Goal: Task Accomplishment & Management: Use online tool/utility

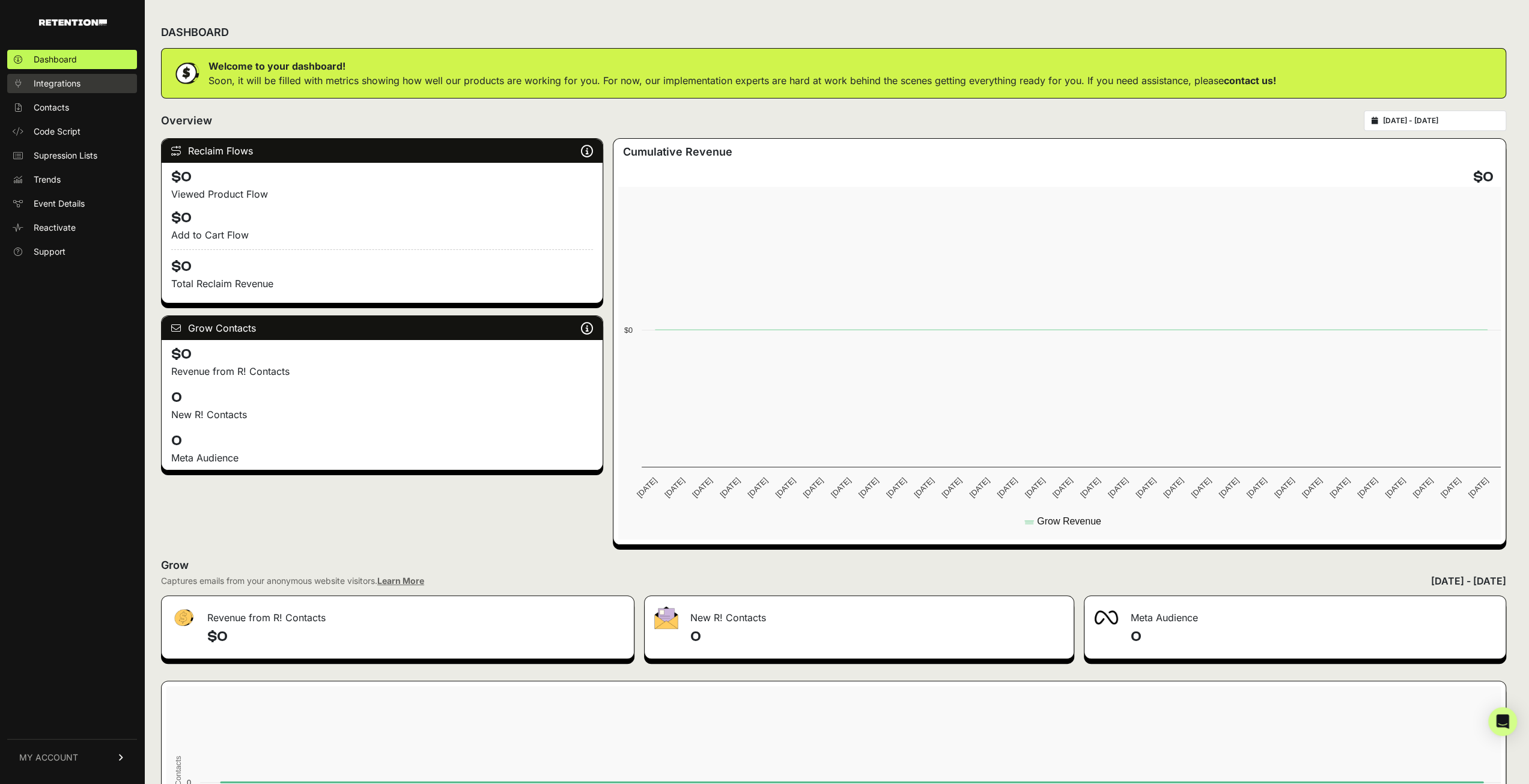
click at [65, 90] on link "Integrations" at bounding box center [72, 83] width 130 height 19
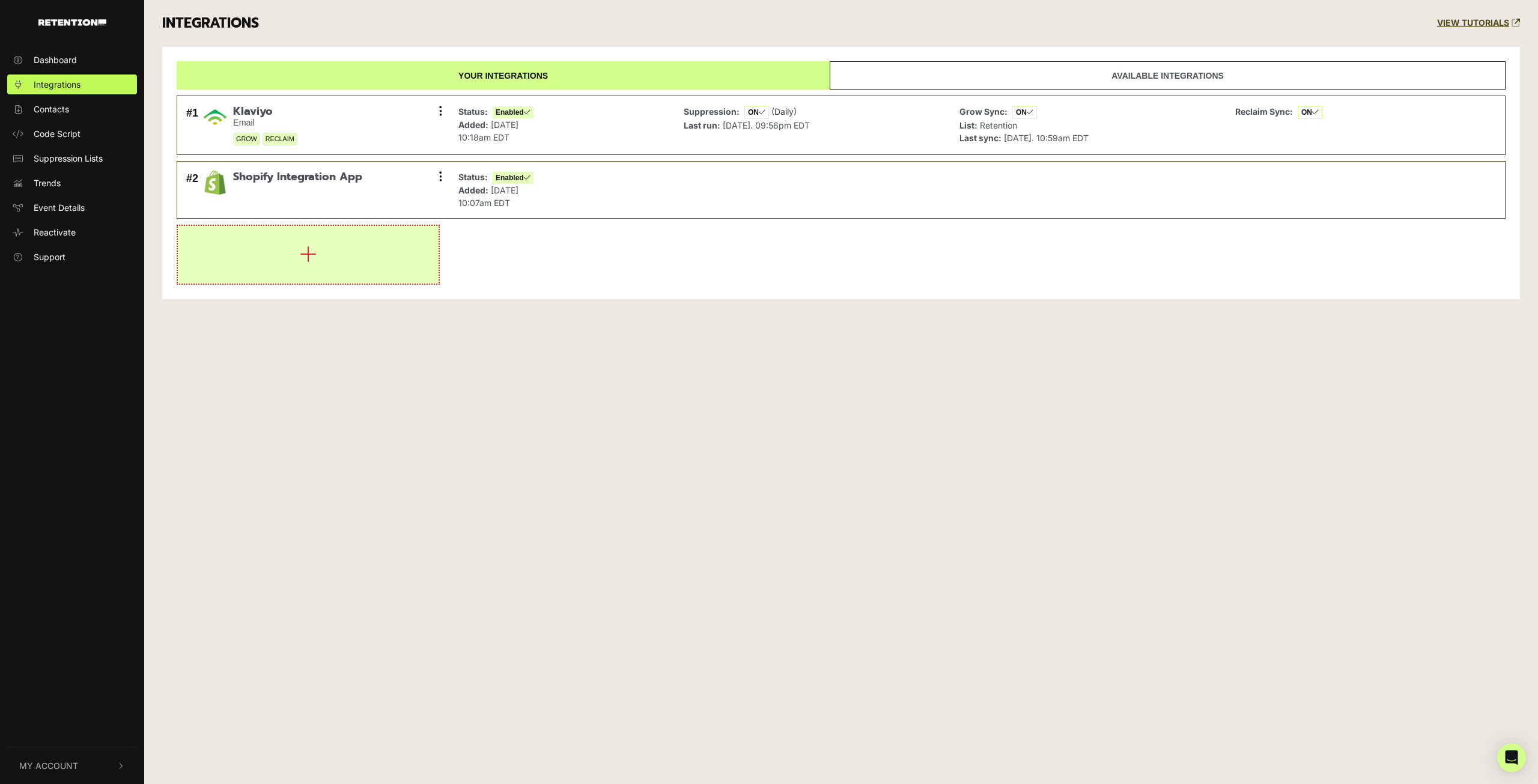
click at [341, 258] on button "button" at bounding box center [308, 255] width 261 height 58
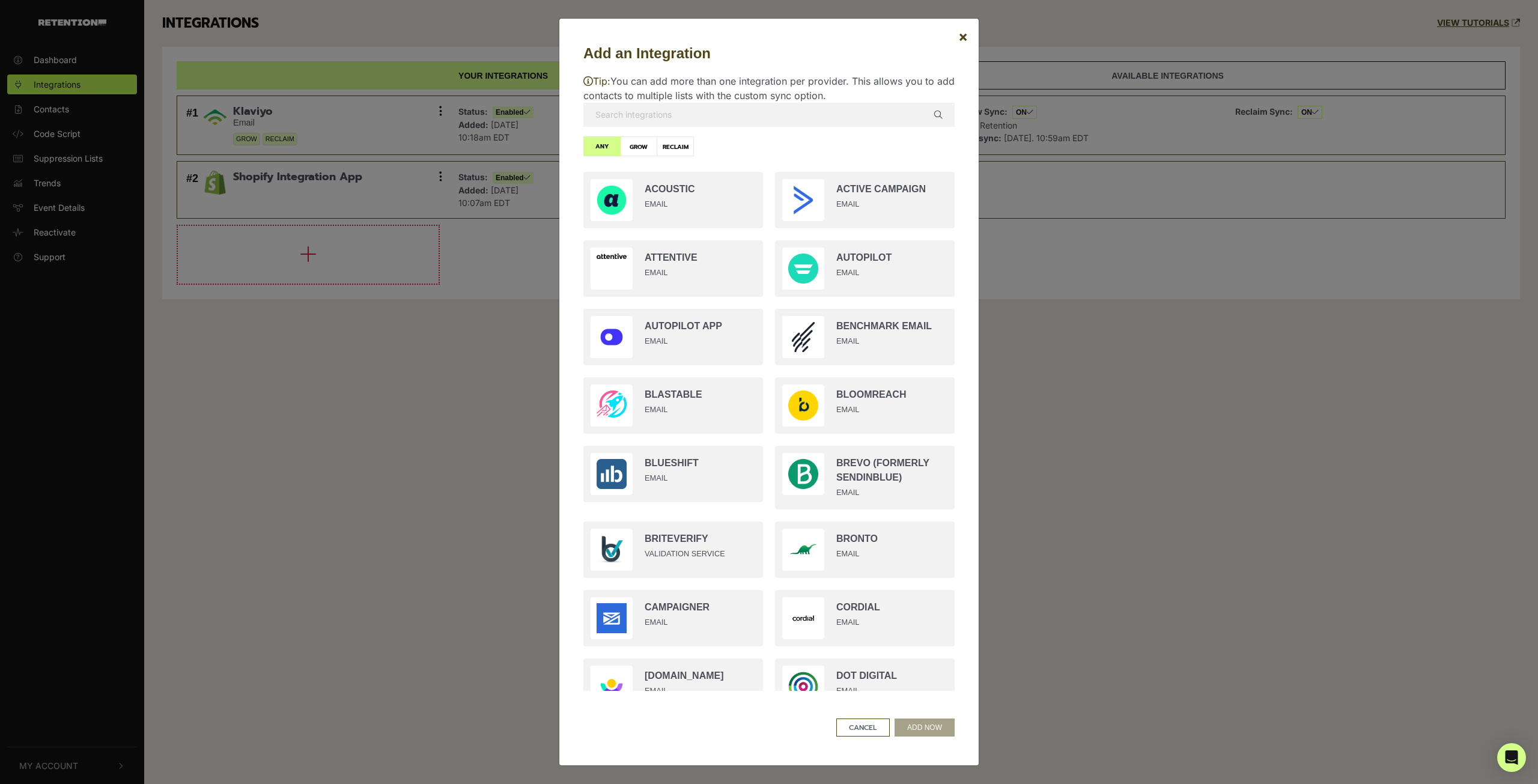
click at [691, 117] on input "text" at bounding box center [769, 114] width 371 height 24
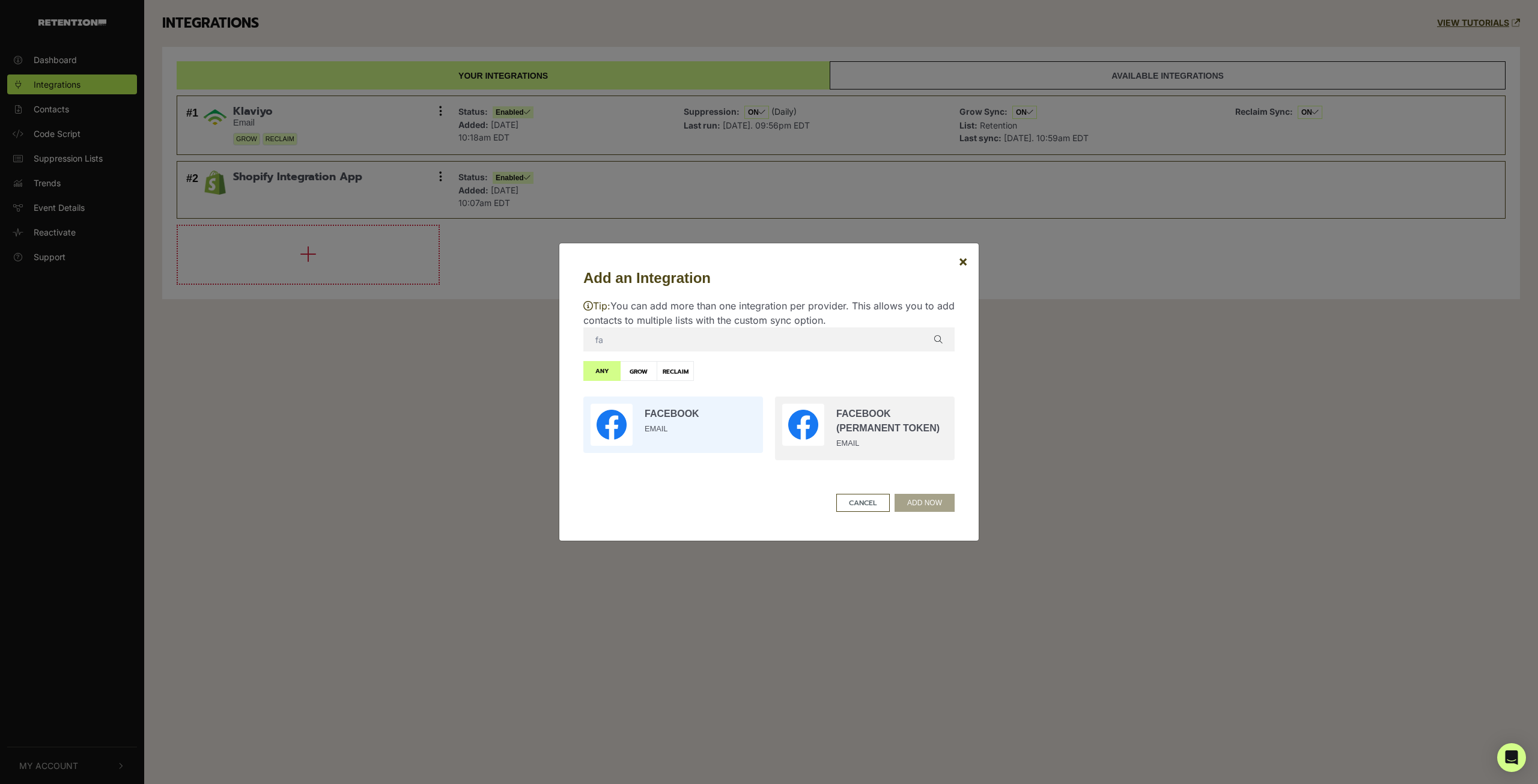
type input "fa"
click at [704, 416] on input "radio" at bounding box center [673, 424] width 192 height 68
radio input "true"
click at [926, 499] on button "ADD NOW" at bounding box center [924, 502] width 60 height 18
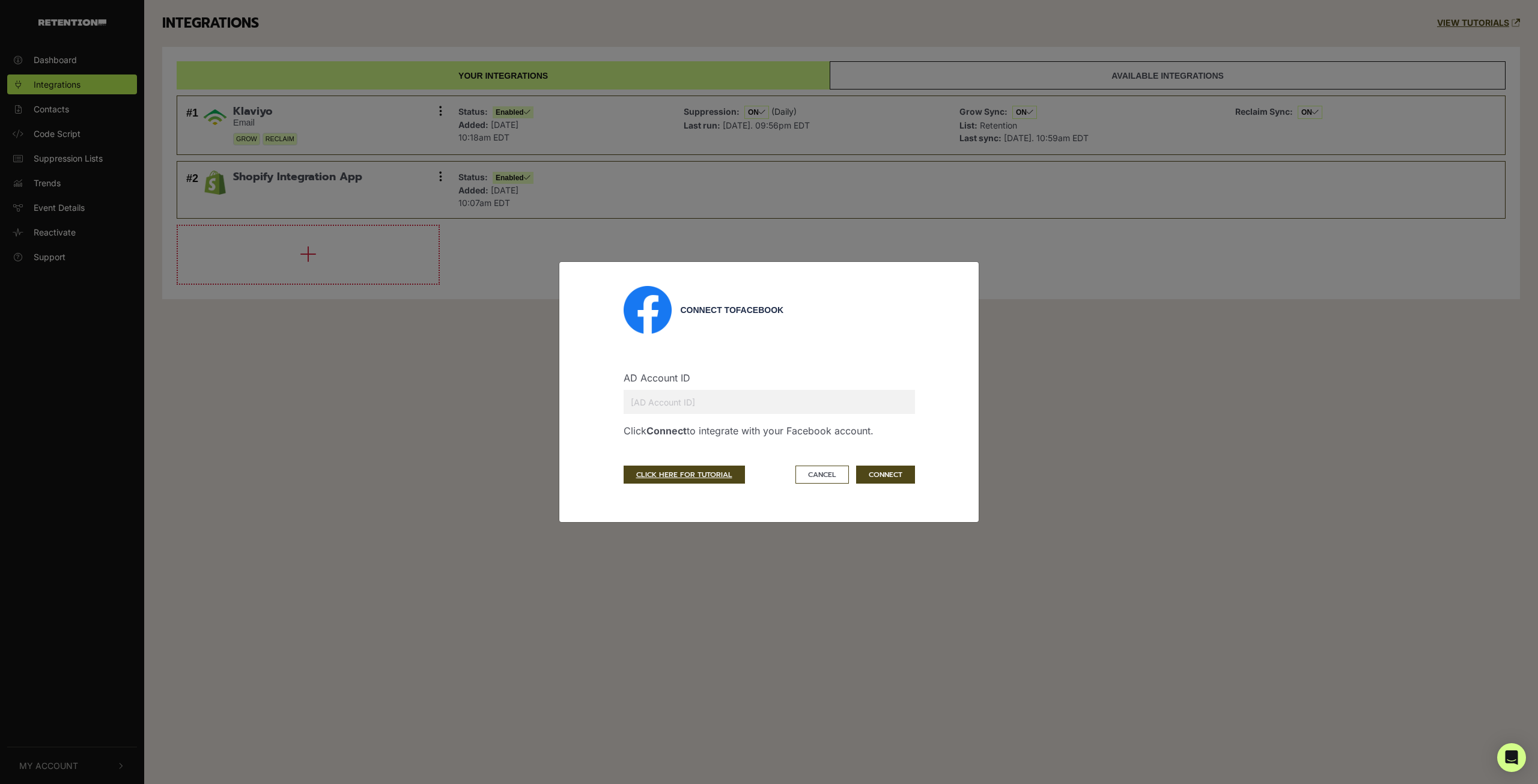
click at [762, 400] on input "text" at bounding box center [769, 402] width 291 height 24
type input "2423810371165510"
click at [894, 478] on button "CONNECT" at bounding box center [886, 474] width 59 height 18
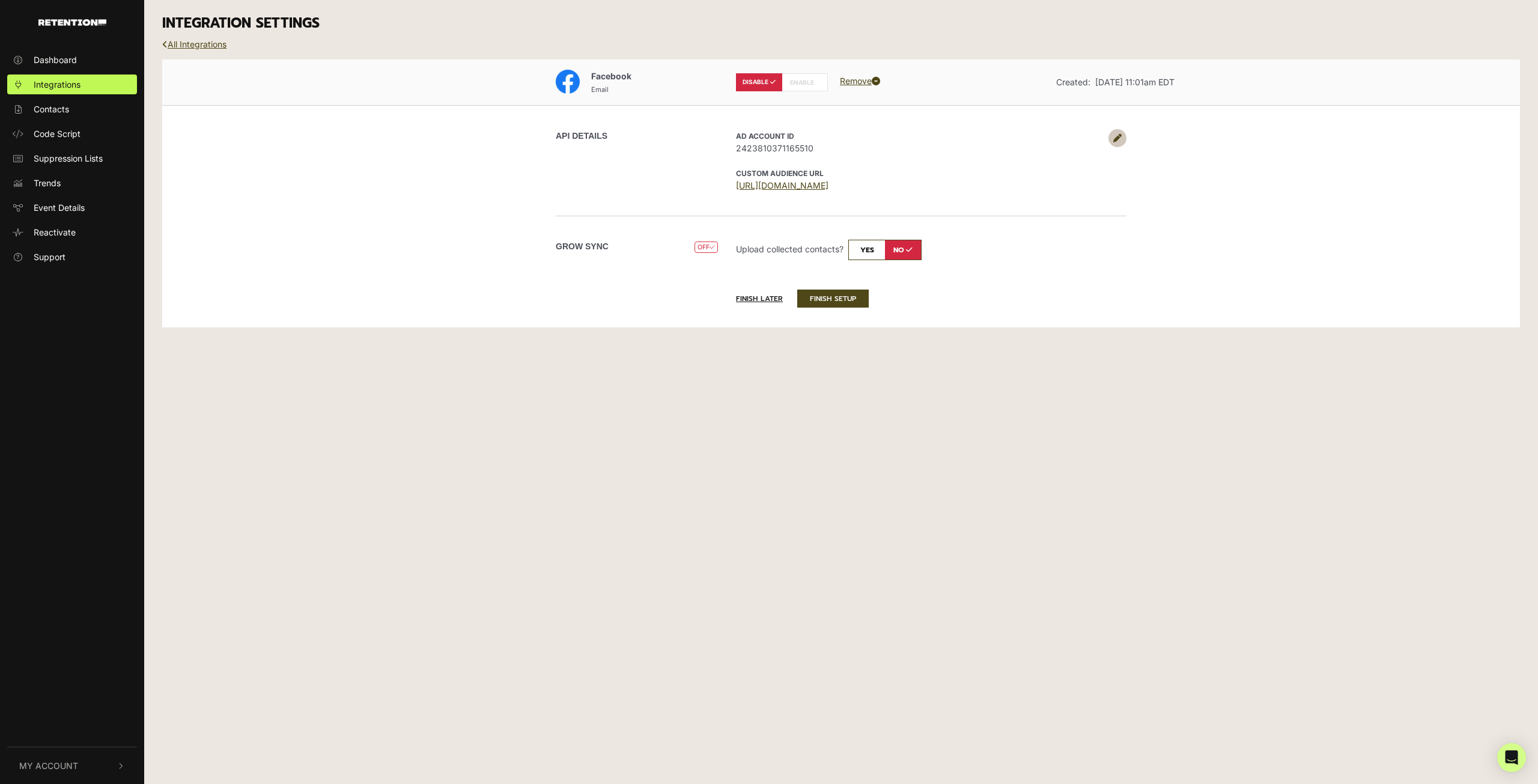
click at [874, 249] on input "checkbox" at bounding box center [884, 250] width 73 height 20
checkbox input "true"
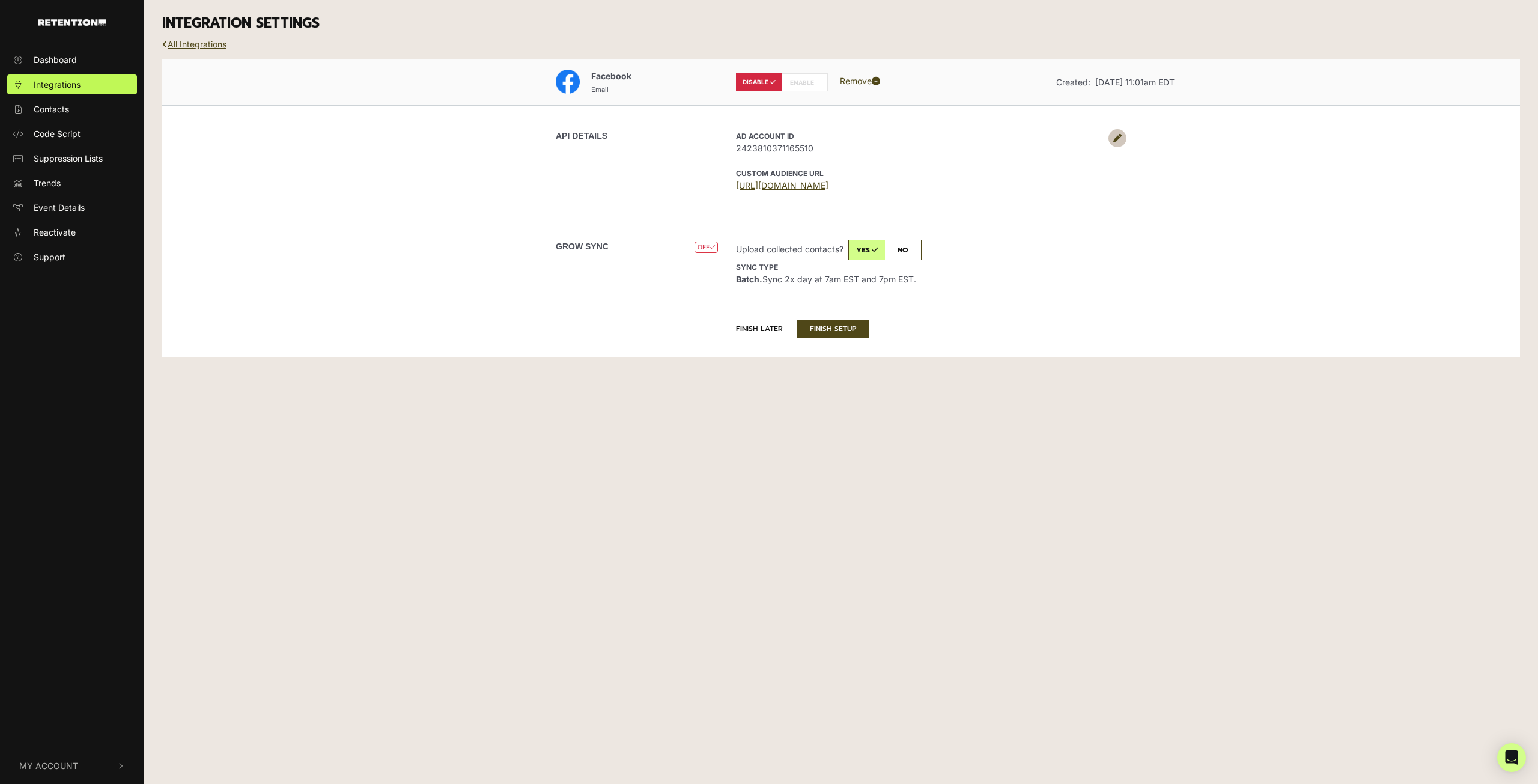
drag, startPoint x: 876, startPoint y: 188, endPoint x: 1067, endPoint y: 242, distance: 198.5
click at [1077, 237] on div "Grow Sync OFF DISABLED Upload collected contacts? yes no Sync type Batch. Sync …" at bounding box center [841, 265] width 685 height 98
click at [859, 325] on button "FINISH SETUP" at bounding box center [833, 328] width 71 height 18
